Goal: Task Accomplishment & Management: Manage account settings

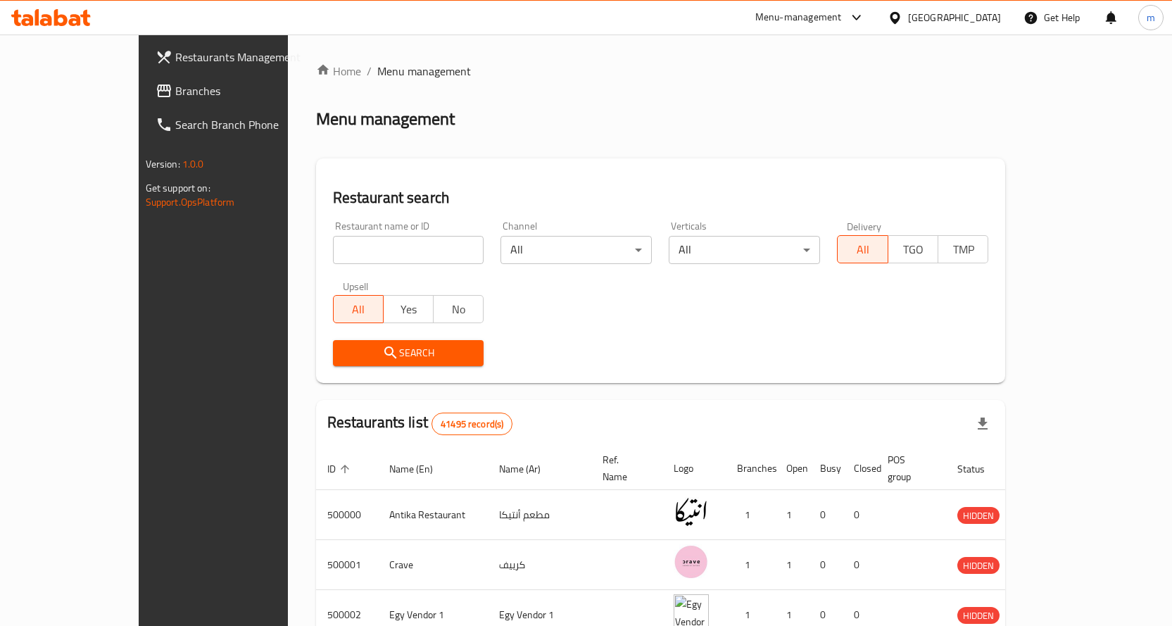
drag, startPoint x: 95, startPoint y: 92, endPoint x: 95, endPoint y: 84, distance: 8.4
click at [175, 91] on span "Branches" at bounding box center [249, 90] width 148 height 17
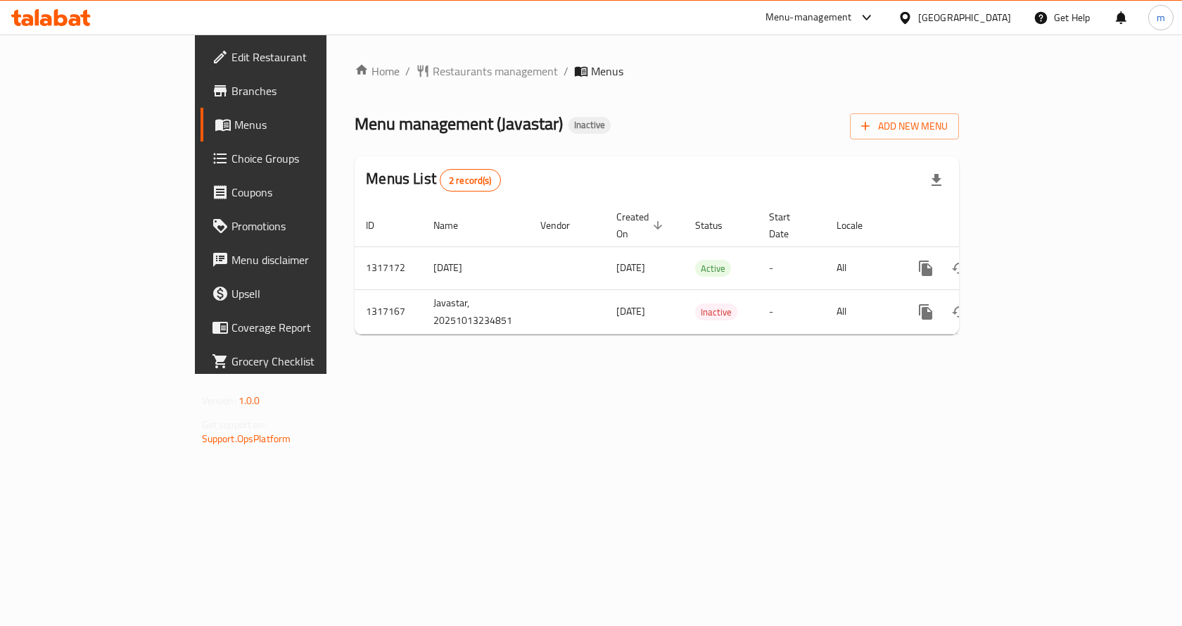
click at [523, 374] on div "Home / Restaurants management / Menus Menu management ( Javastar ) Inactive Add…" at bounding box center [657, 203] width 661 height 339
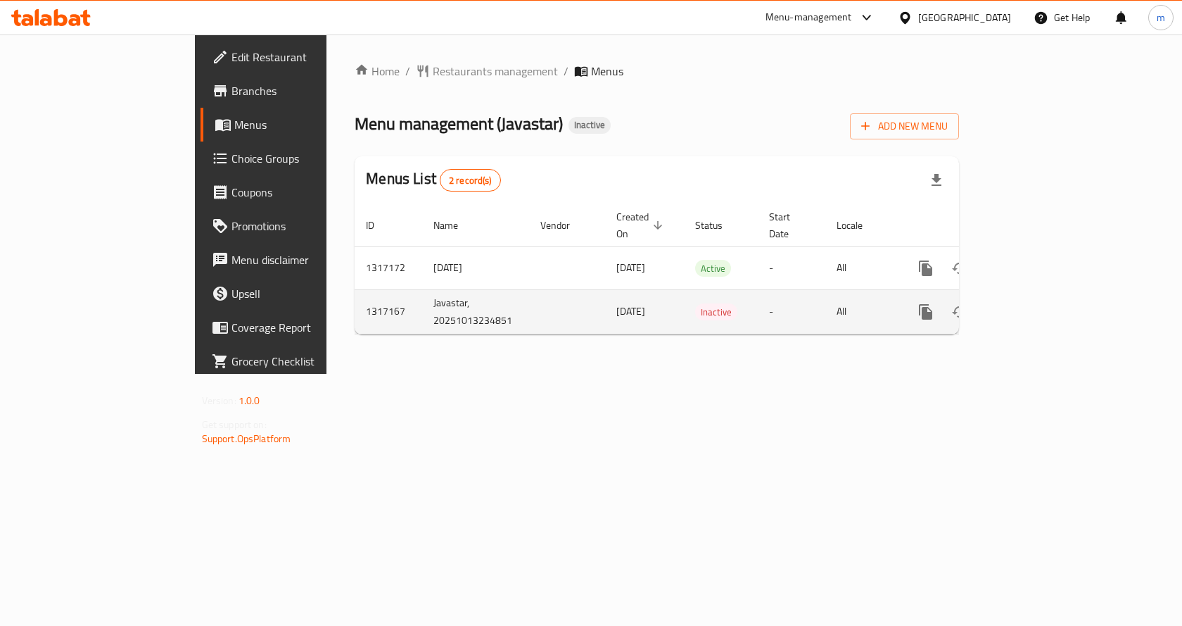
drag, startPoint x: 467, startPoint y: 298, endPoint x: 556, endPoint y: 296, distance: 89.4
click at [556, 296] on tr "1317167 Javastar, 20251013234851 [DATE] Inactive - All" at bounding box center [705, 311] width 701 height 44
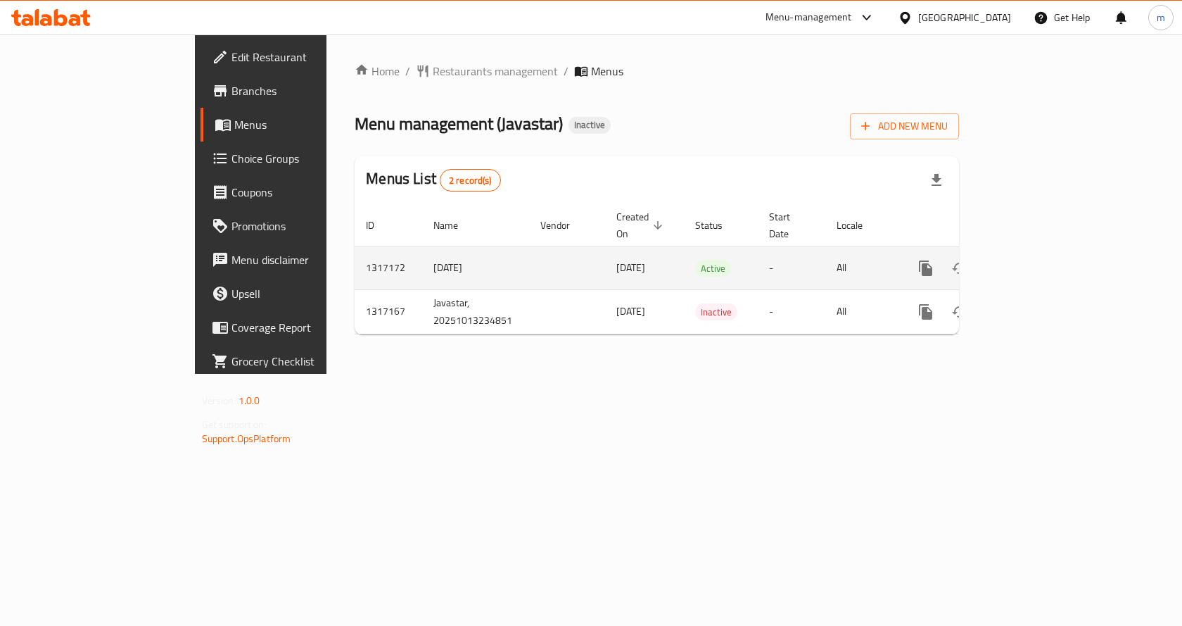
drag, startPoint x: 472, startPoint y: 258, endPoint x: 583, endPoint y: 255, distance: 111.9
click at [583, 255] on tr "1317172 [DATE] [DATE] Active - All" at bounding box center [705, 267] width 701 height 43
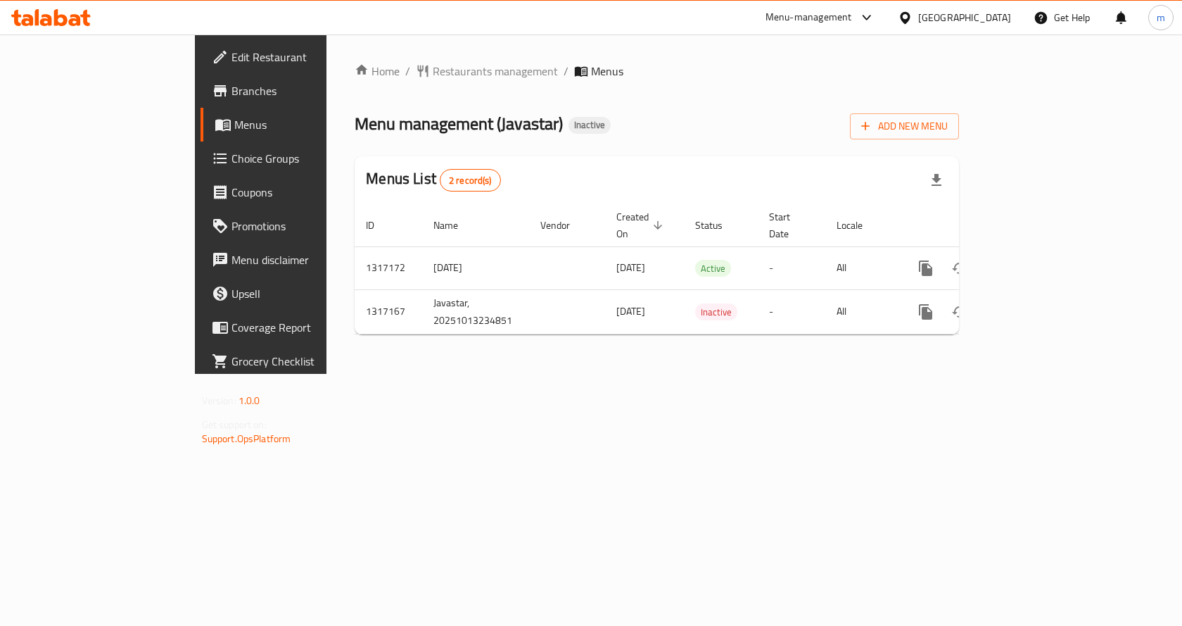
click at [584, 348] on div "Home / Restaurants management / Menus Menu management ( Javastar ) Inactive Add…" at bounding box center [657, 203] width 661 height 339
click at [441, 175] on span "2 record(s)" at bounding box center [471, 180] width 60 height 13
click at [441, 178] on span "2 record(s)" at bounding box center [471, 180] width 60 height 13
click at [461, 219] on icon "enhanced table" at bounding box center [467, 225] width 13 height 13
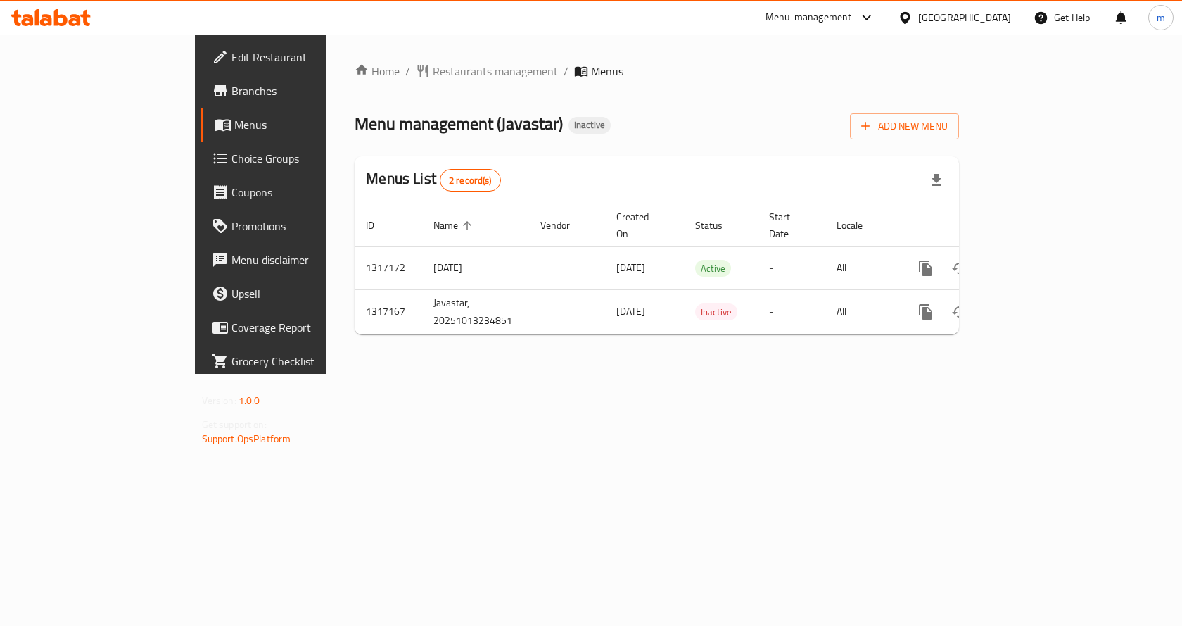
click at [790, 374] on div "Home / Restaurants management / Menus Menu management ( Javastar ) Inactive Add…" at bounding box center [657, 203] width 661 height 339
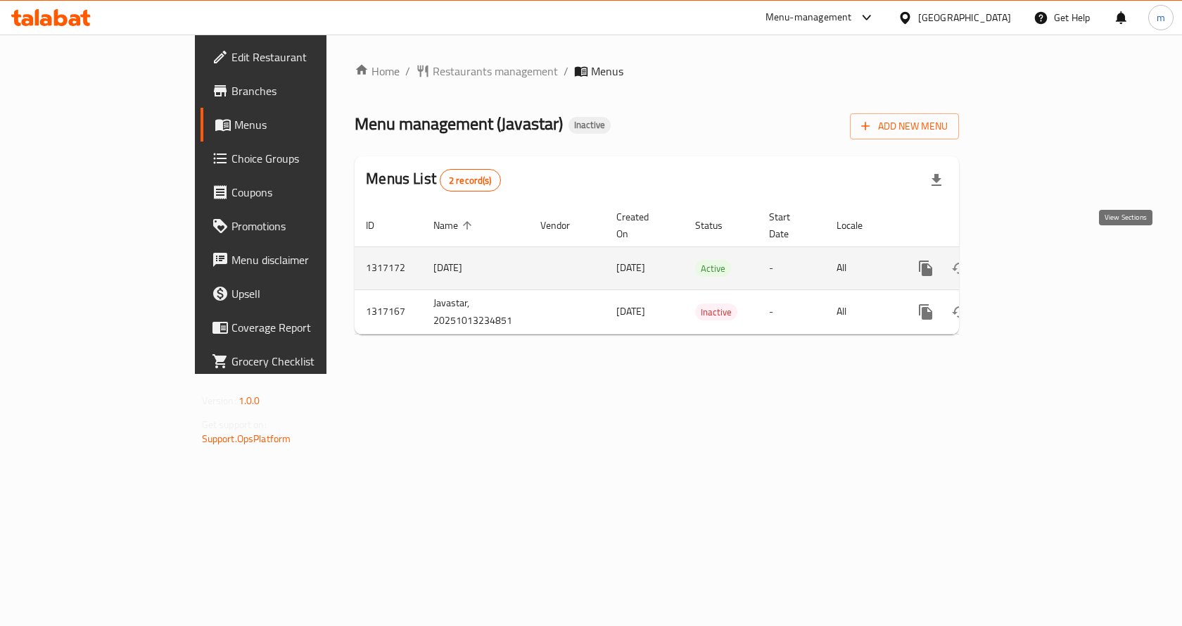
click at [1034, 262] on icon "enhanced table" at bounding box center [1027, 268] width 13 height 13
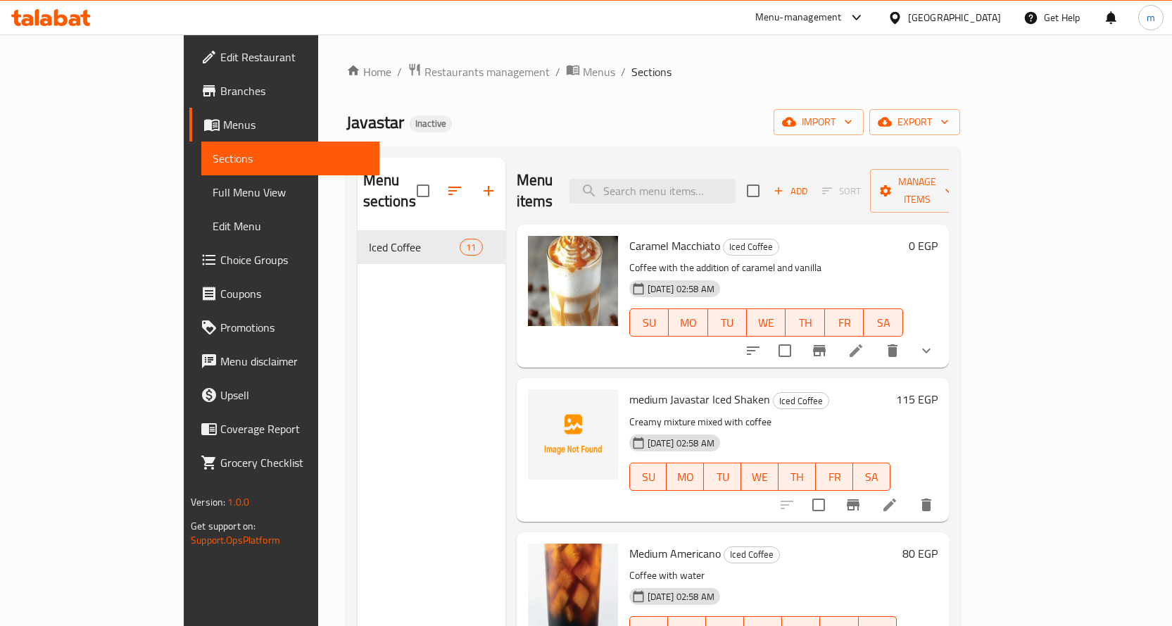
click at [220, 88] on span "Branches" at bounding box center [294, 90] width 148 height 17
